Goal: Information Seeking & Learning: Check status

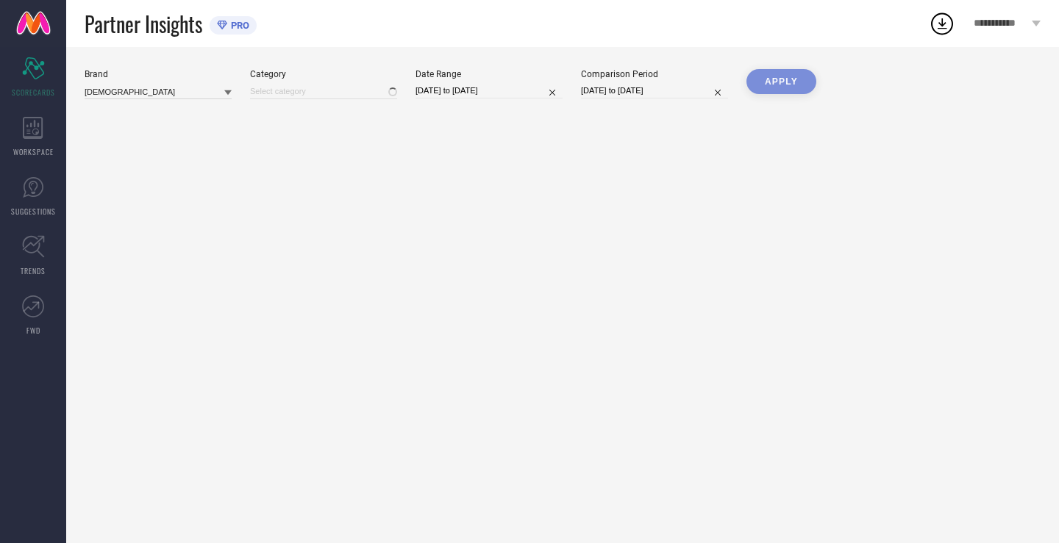
type input "All"
click at [524, 91] on input "[DATE] to [DATE]" at bounding box center [488, 90] width 147 height 15
select select "7"
select select "2025"
select select "8"
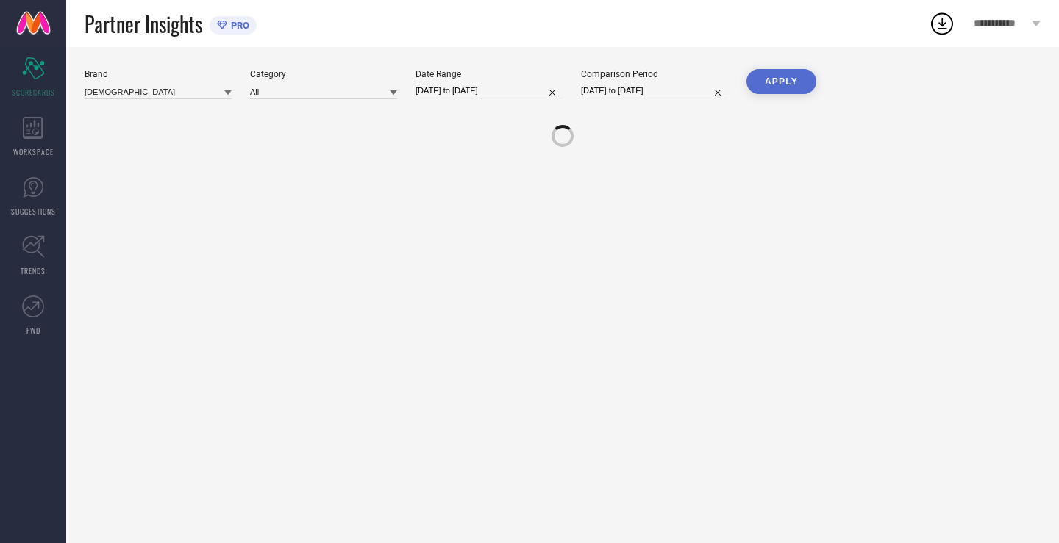
select select "2025"
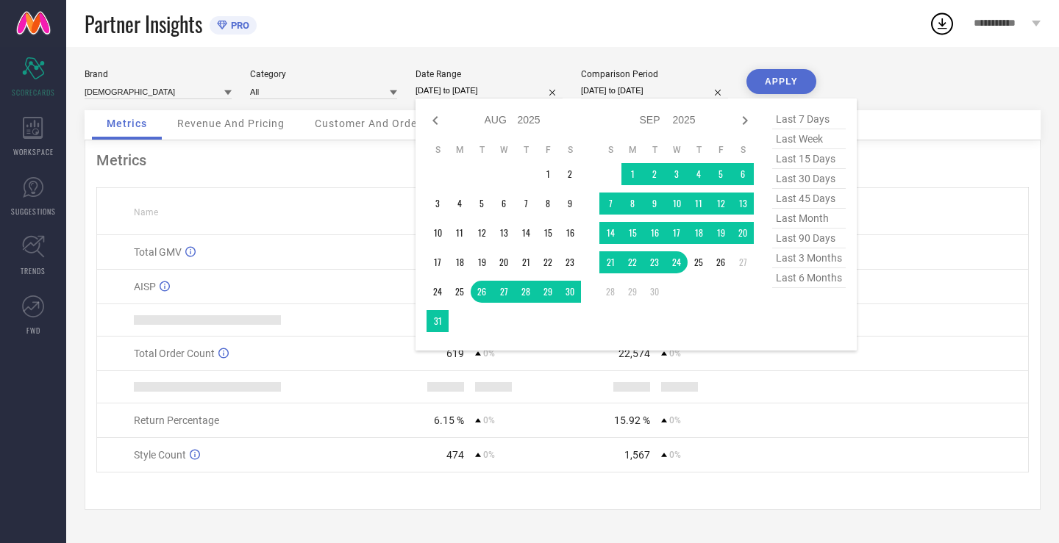
click at [793, 182] on span "last 30 days" at bounding box center [809, 179] width 74 height 20
type input "[DATE] to [DATE]"
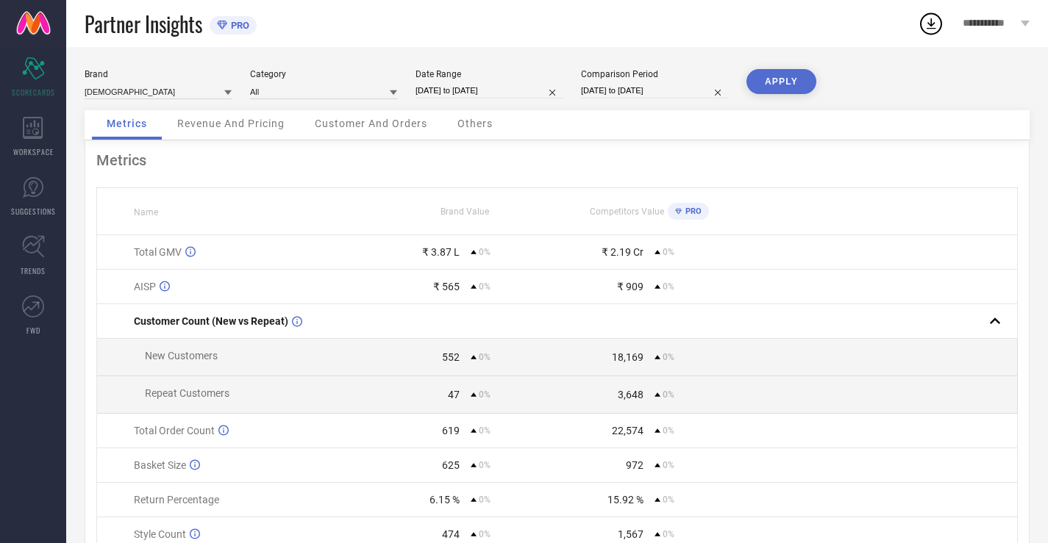
select select "7"
select select "2025"
select select "8"
select select "2025"
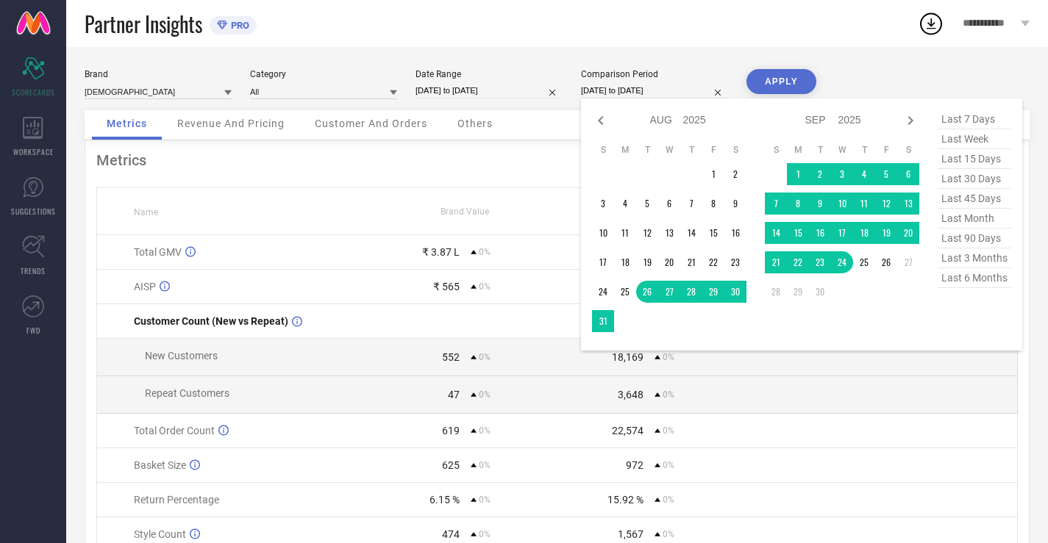
click at [672, 90] on input "[DATE] to [DATE]" at bounding box center [654, 90] width 147 height 15
click at [978, 180] on span "last 30 days" at bounding box center [975, 179] width 74 height 20
type input "[DATE] to [DATE]"
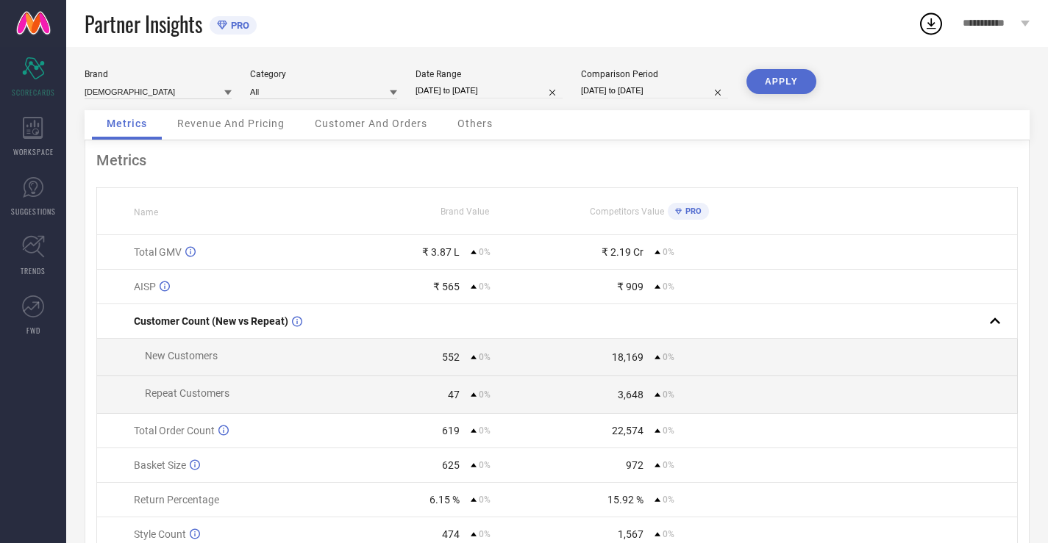
click at [793, 81] on button "APPLY" at bounding box center [781, 81] width 70 height 25
click at [29, 147] on span "WORKSPACE" at bounding box center [33, 151] width 40 height 11
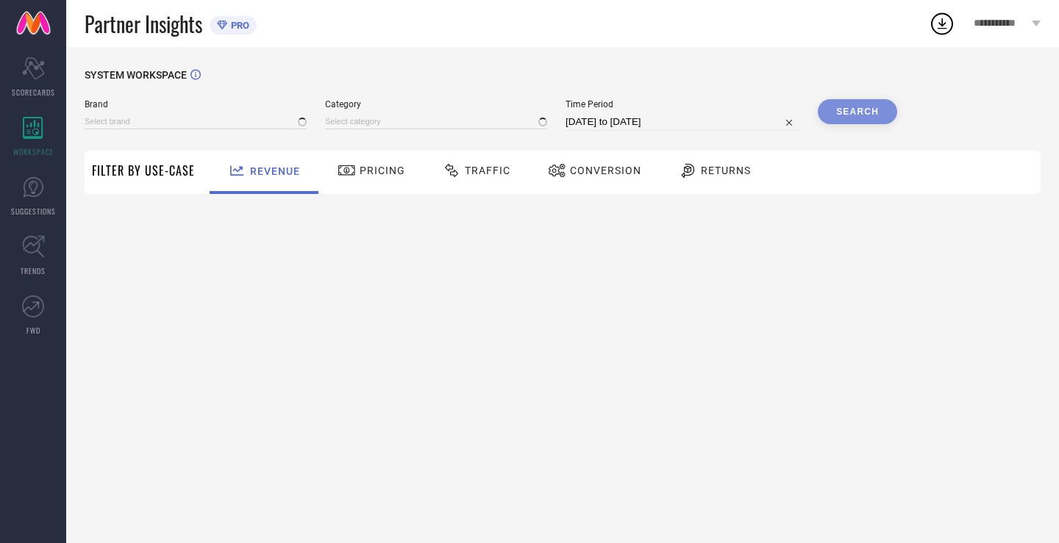
type input "[DEMOGRAPHIC_DATA]"
type input "All"
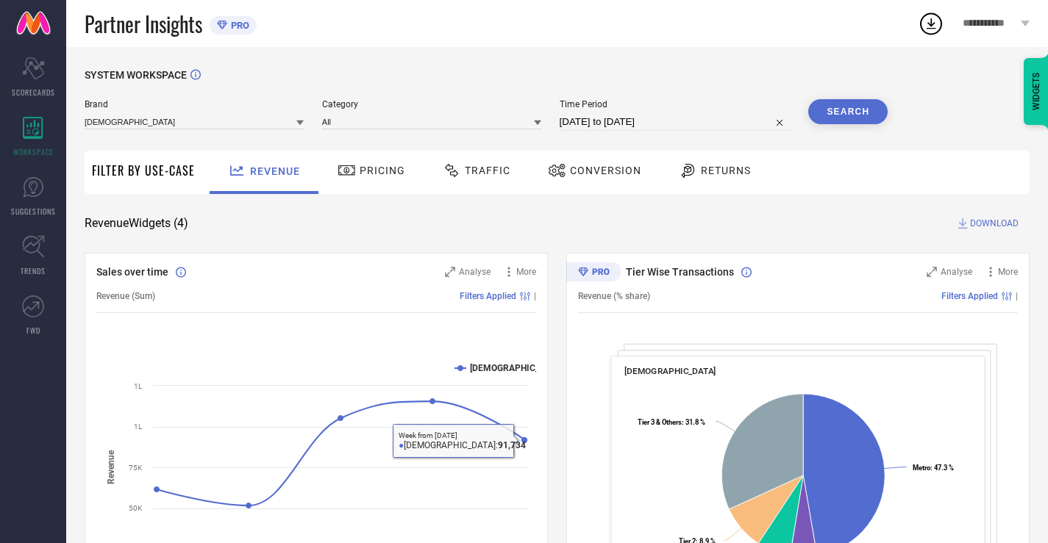
click at [390, 161] on div "Pricing" at bounding box center [371, 170] width 75 height 25
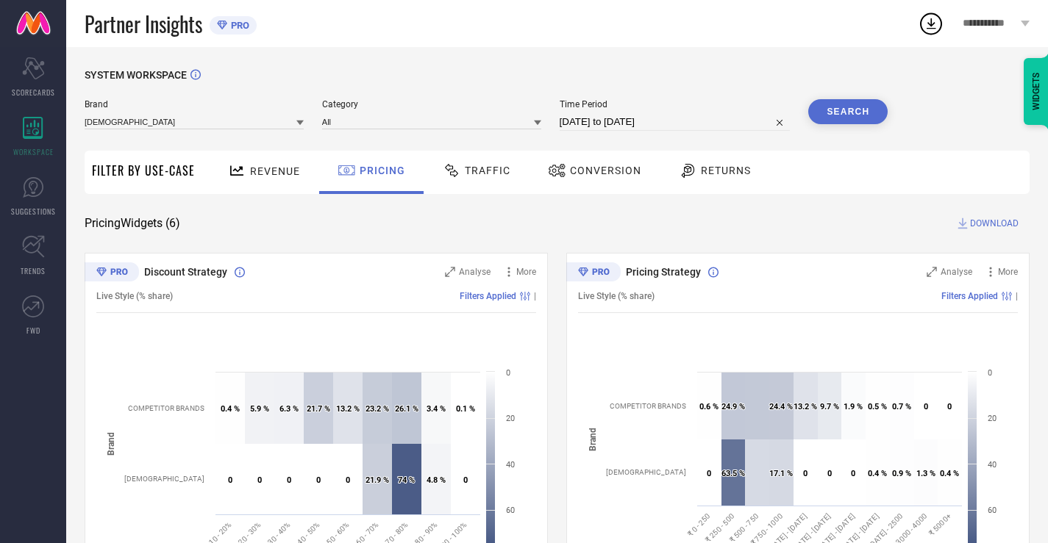
click at [499, 175] on span "Traffic" at bounding box center [488, 171] width 46 height 12
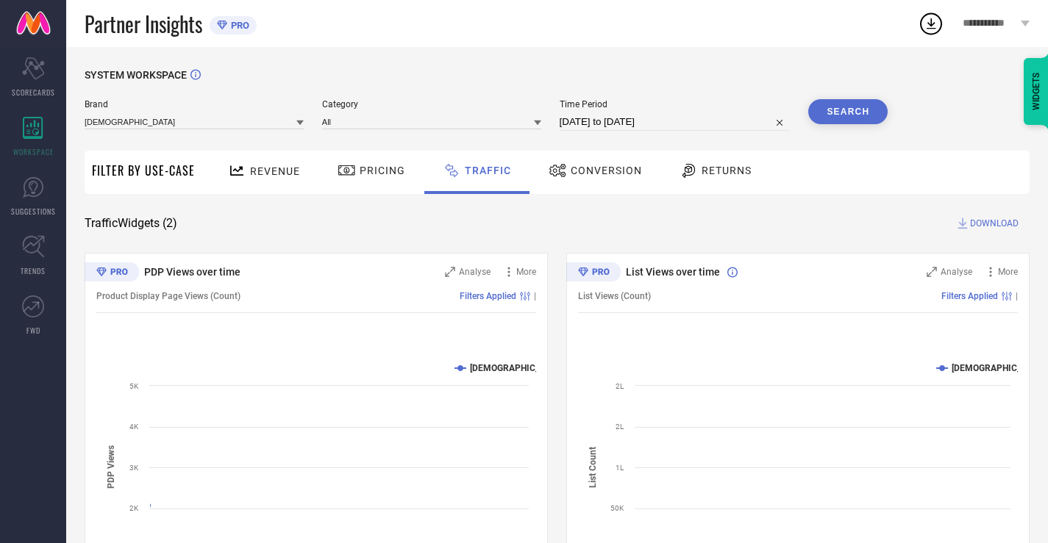
scroll to position [99, 0]
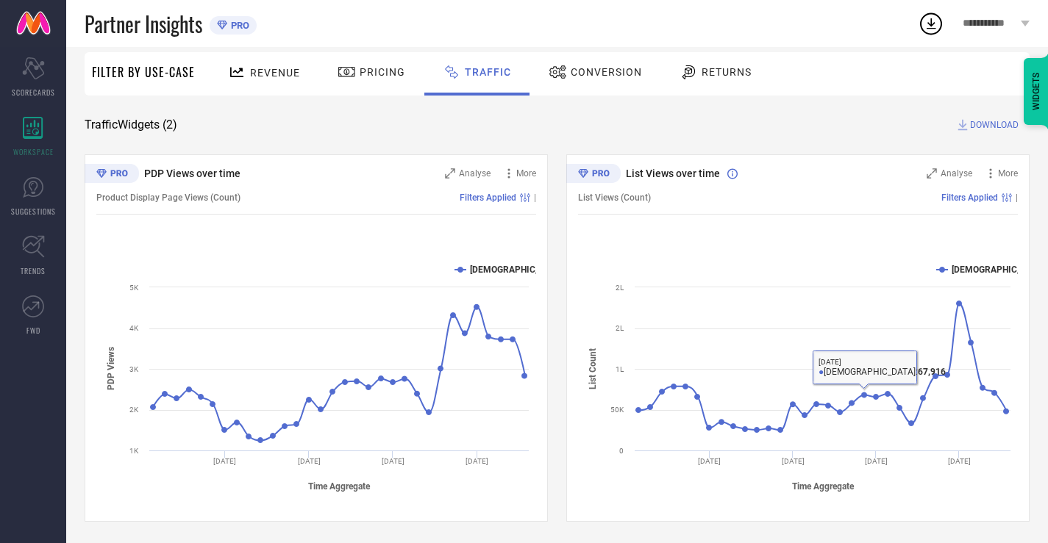
click at [593, 71] on span "Conversion" at bounding box center [606, 72] width 71 height 12
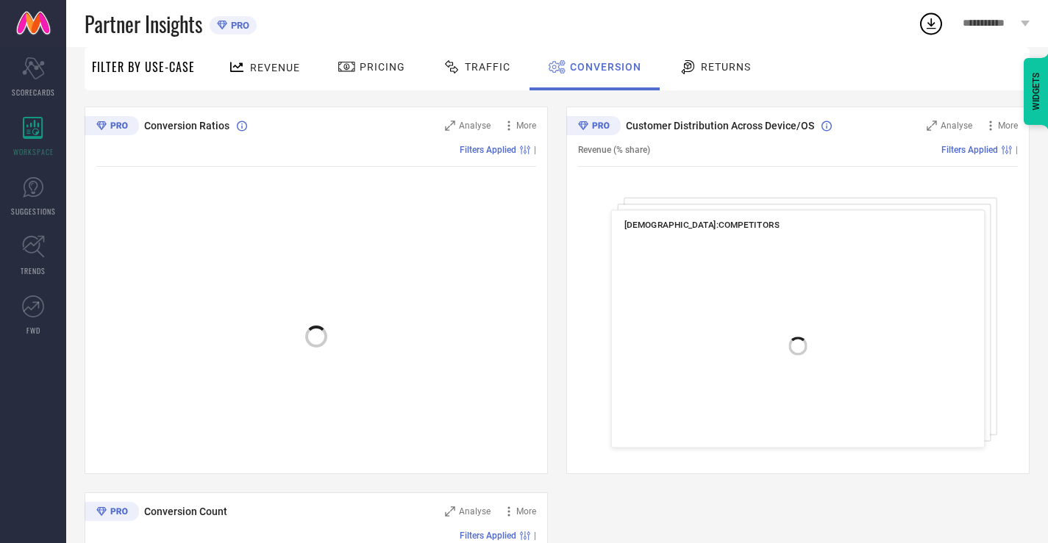
scroll to position [160, 0]
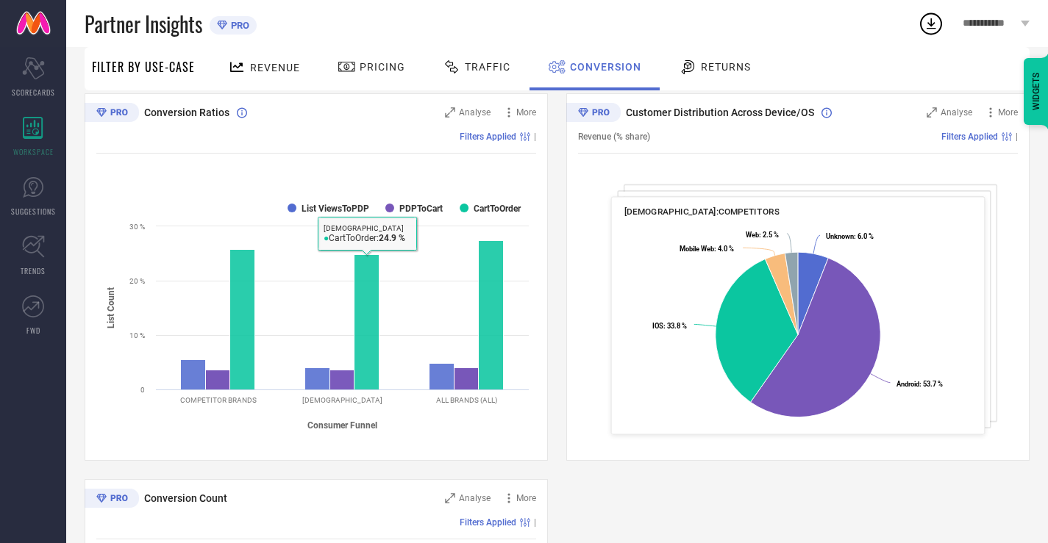
click at [690, 65] on icon at bounding box center [688, 67] width 13 height 14
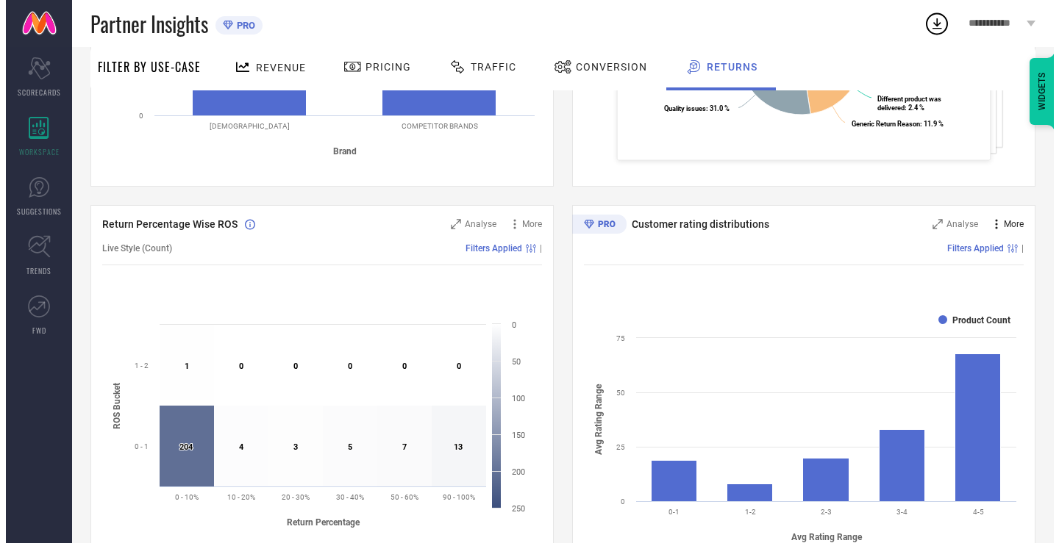
scroll to position [431, 0]
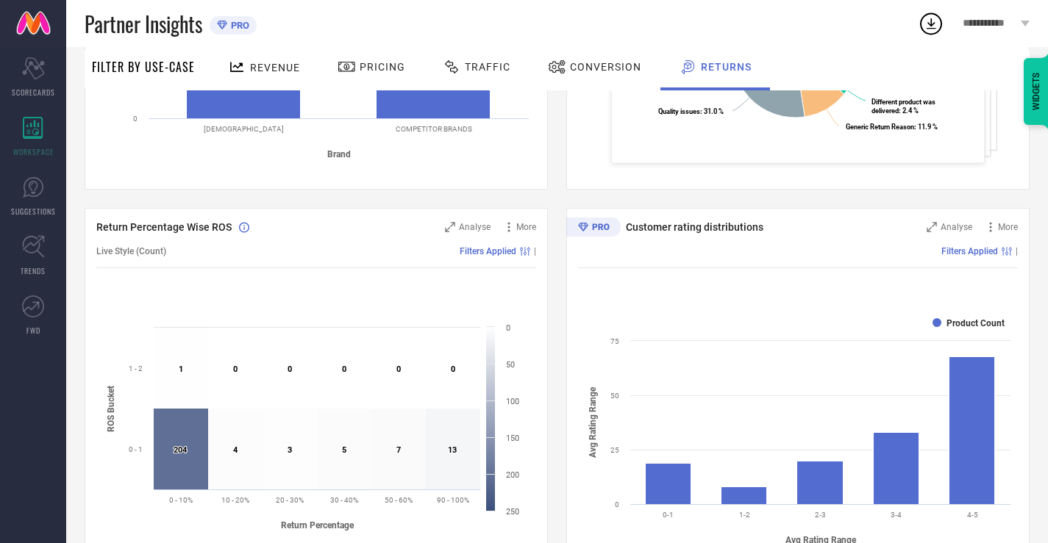
click at [948, 213] on div "Customer rating distributions Analyse More Filters Applied | Created with Highc…" at bounding box center [797, 392] width 463 height 368
click at [955, 243] on div "Filters Applied |" at bounding box center [798, 252] width 440 height 34
click at [948, 216] on div "Customer rating distributions Analyse More Filters Applied | Created with Highc…" at bounding box center [797, 392] width 463 height 368
click at [952, 232] on span "Analyse" at bounding box center [956, 227] width 32 height 10
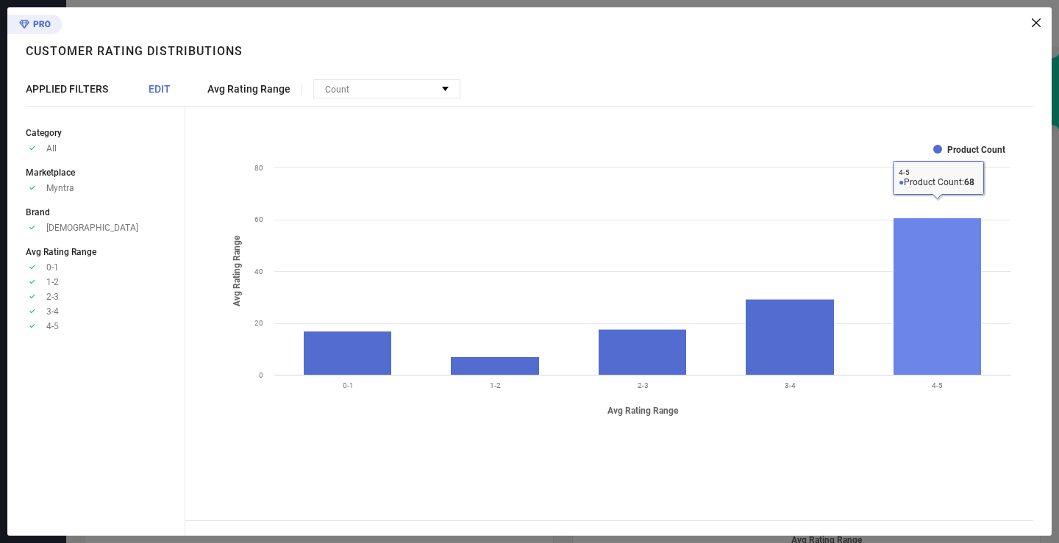
click at [928, 302] on rect at bounding box center [937, 296] width 88 height 157
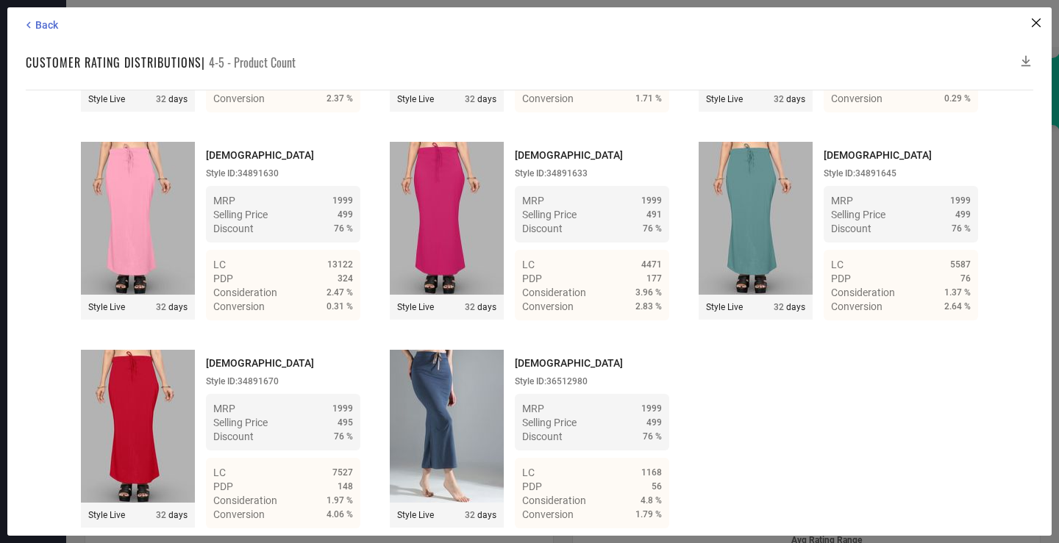
scroll to position [6671, 0]
click at [50, 33] on div "Back Customer rating distributions | 4-5 - Product Count Time Duration: MRP : H…" at bounding box center [529, 271] width 1044 height 529
click at [49, 19] on span "Back" at bounding box center [46, 25] width 23 height 12
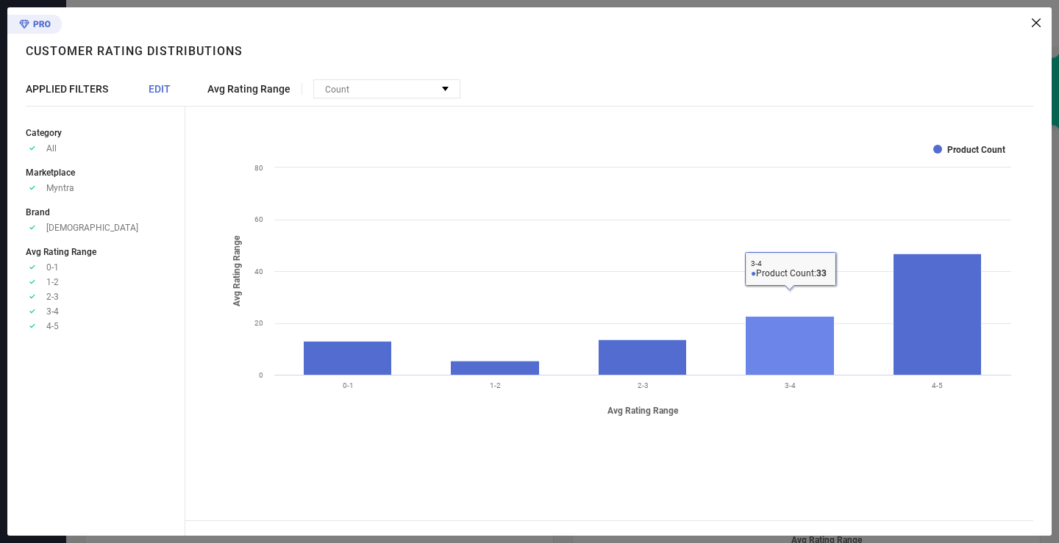
click at [749, 343] on rect at bounding box center [790, 346] width 89 height 59
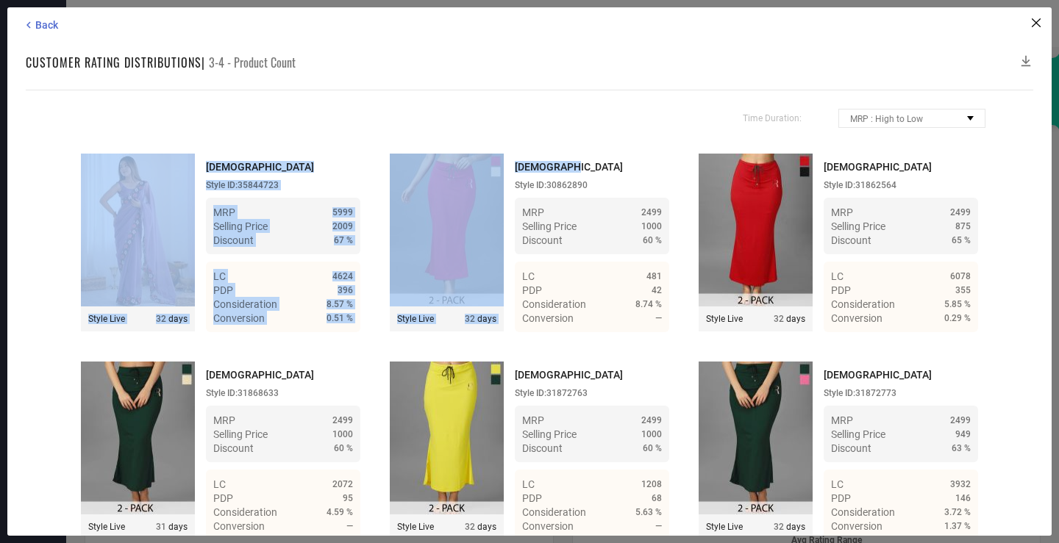
drag, startPoint x: 1018, startPoint y: 124, endPoint x: 1018, endPoint y: 149, distance: 25.7
click at [1018, 149] on div "Time Duration: MRP : High to Low MRP : Low to High Discount : High to Low Disco…" at bounding box center [529, 313] width 1007 height 446
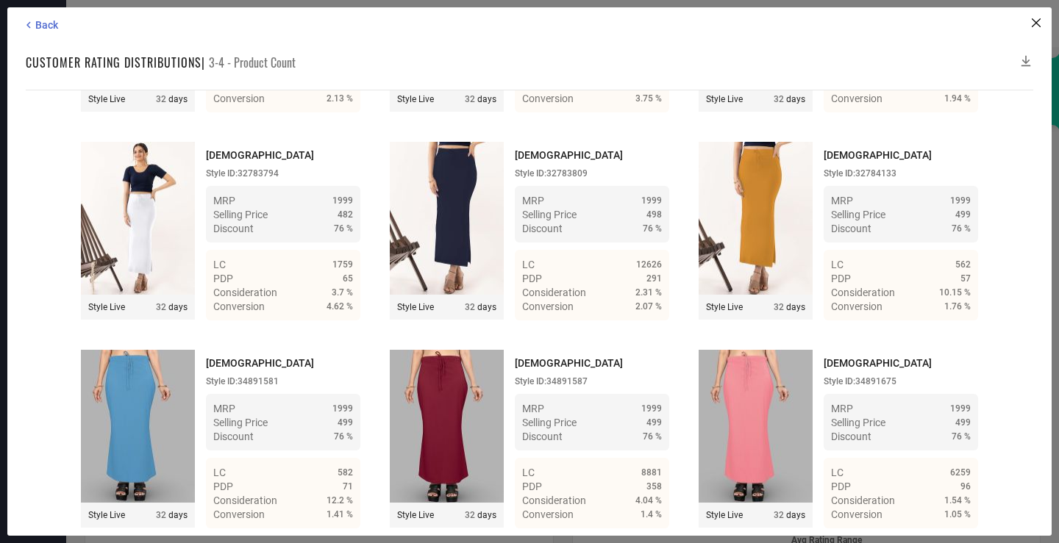
scroll to position [3127, 0]
